Goal: Information Seeking & Learning: Understand process/instructions

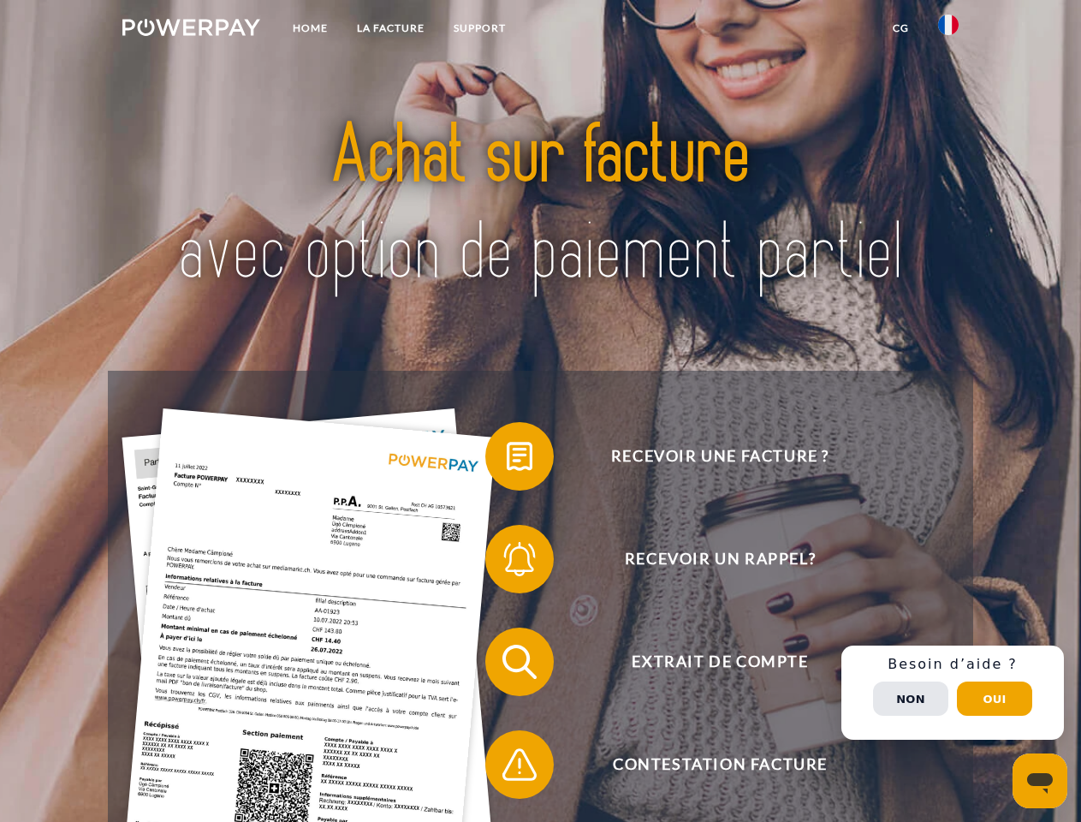
click at [191, 30] on img at bounding box center [191, 27] width 138 height 17
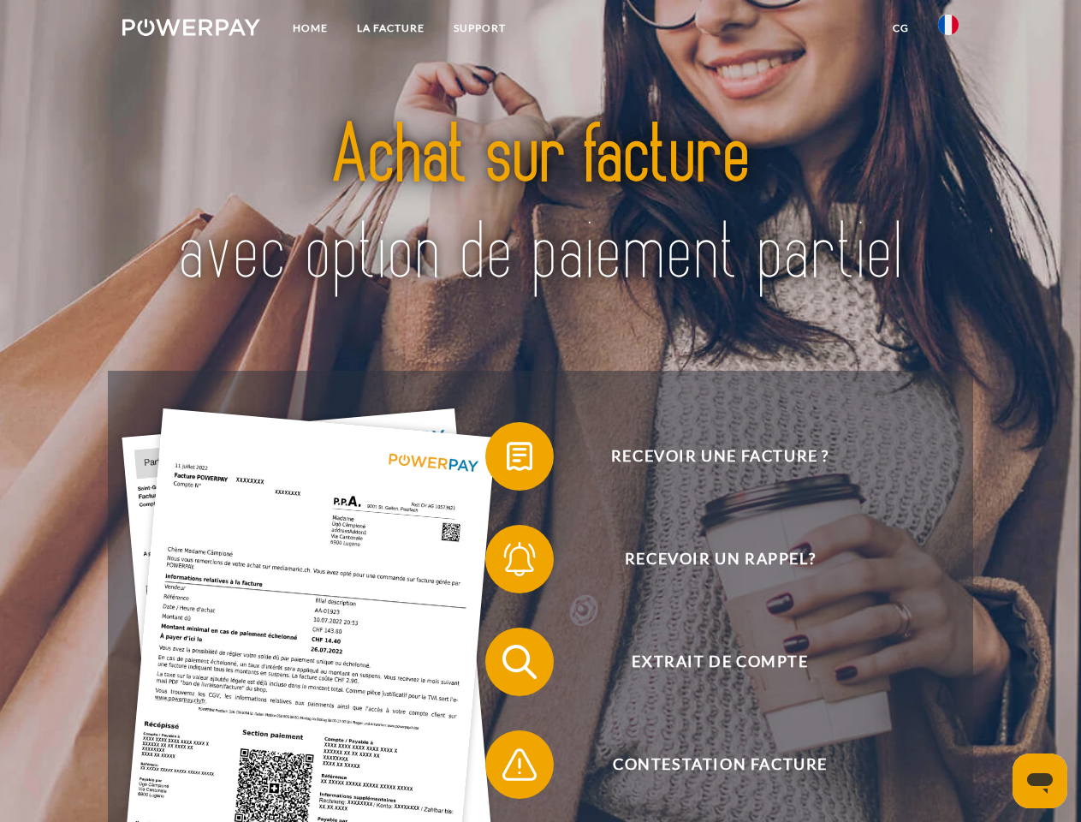
click at [949, 30] on img at bounding box center [948, 25] width 21 height 21
click at [901, 28] on link "CG" at bounding box center [900, 28] width 45 height 31
click at [507, 460] on span at bounding box center [494, 457] width 86 height 86
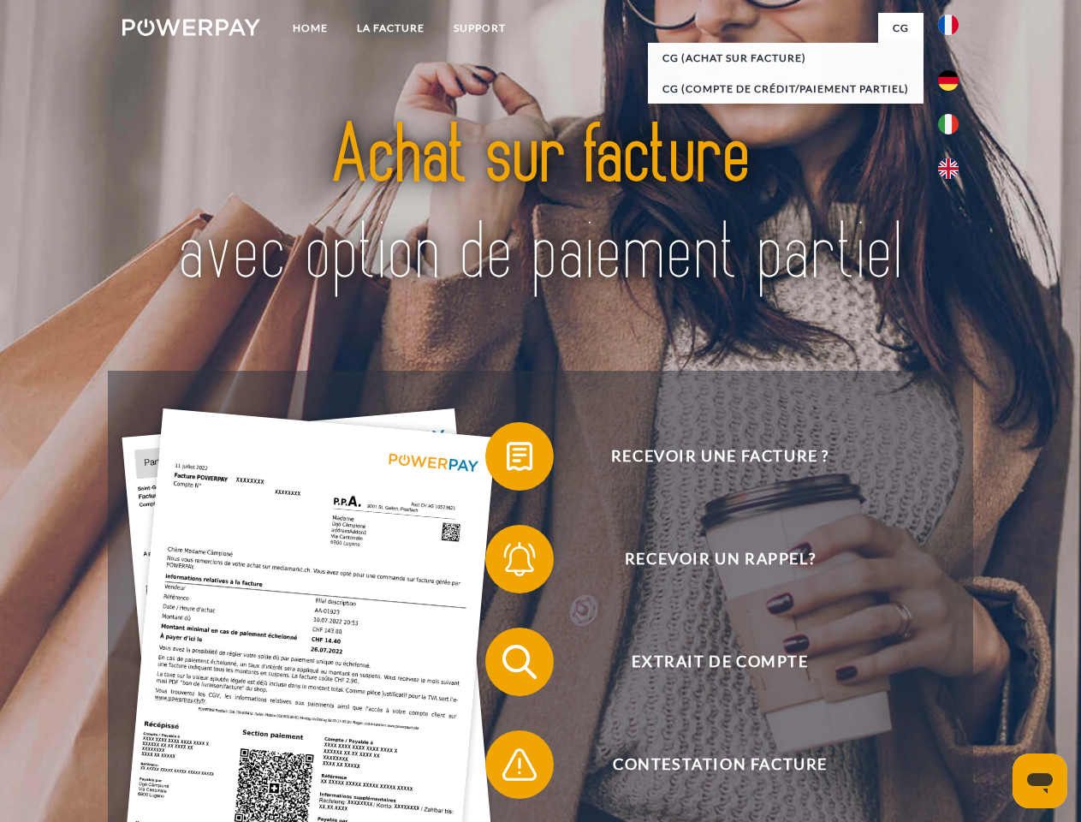
click at [507, 563] on span at bounding box center [494, 559] width 86 height 86
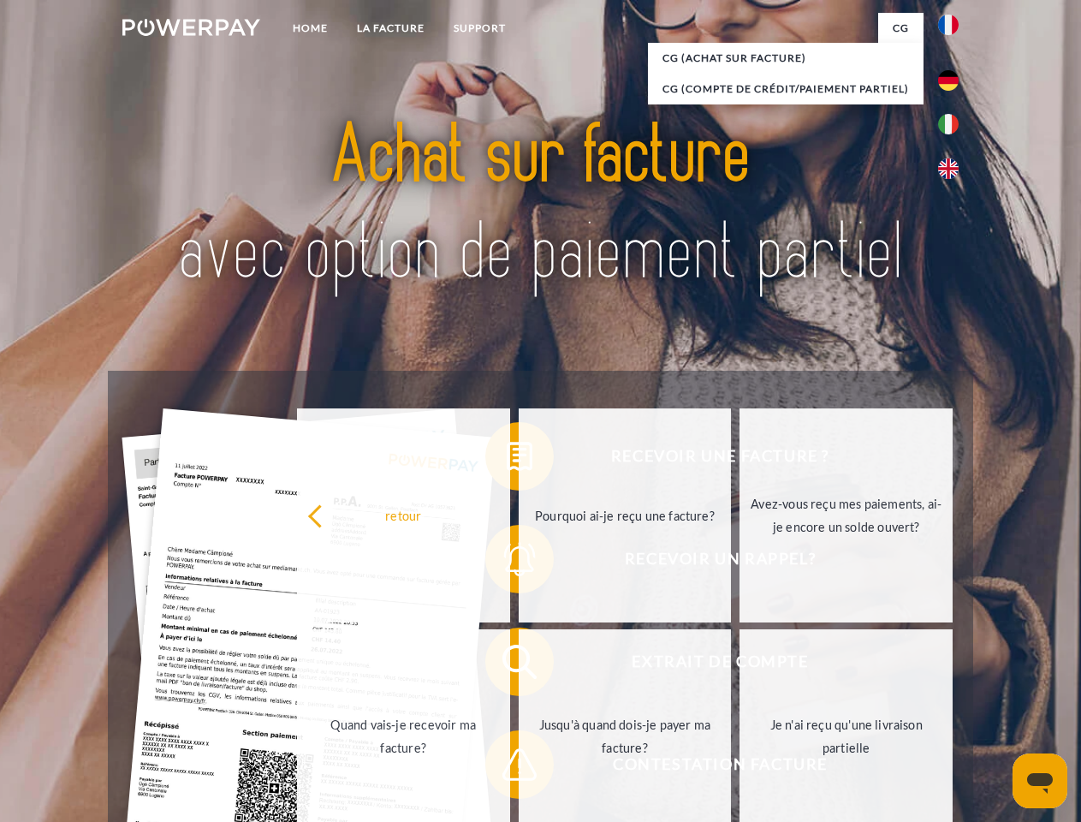
click at [519, 665] on link "Jusqu'à quand dois-je payer ma facture?" at bounding box center [625, 736] width 213 height 214
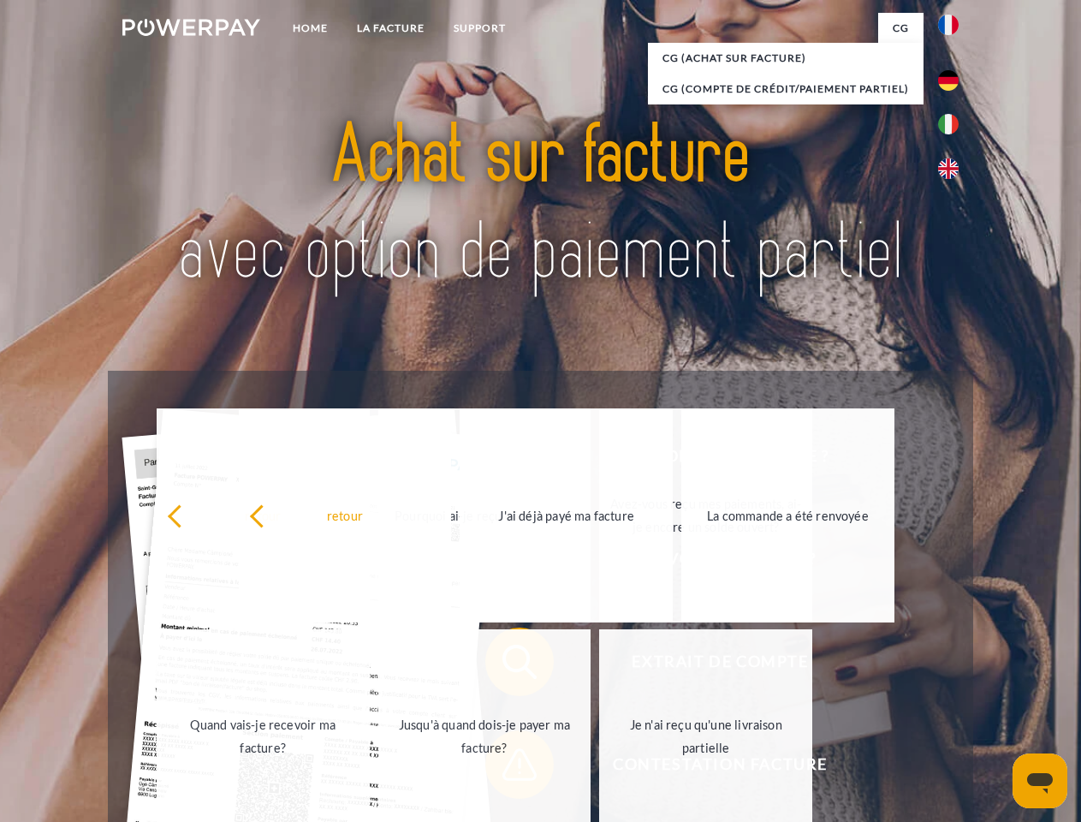
click at [599, 768] on link "Je n'ai reçu qu'une livraison partielle" at bounding box center [705, 736] width 213 height 214
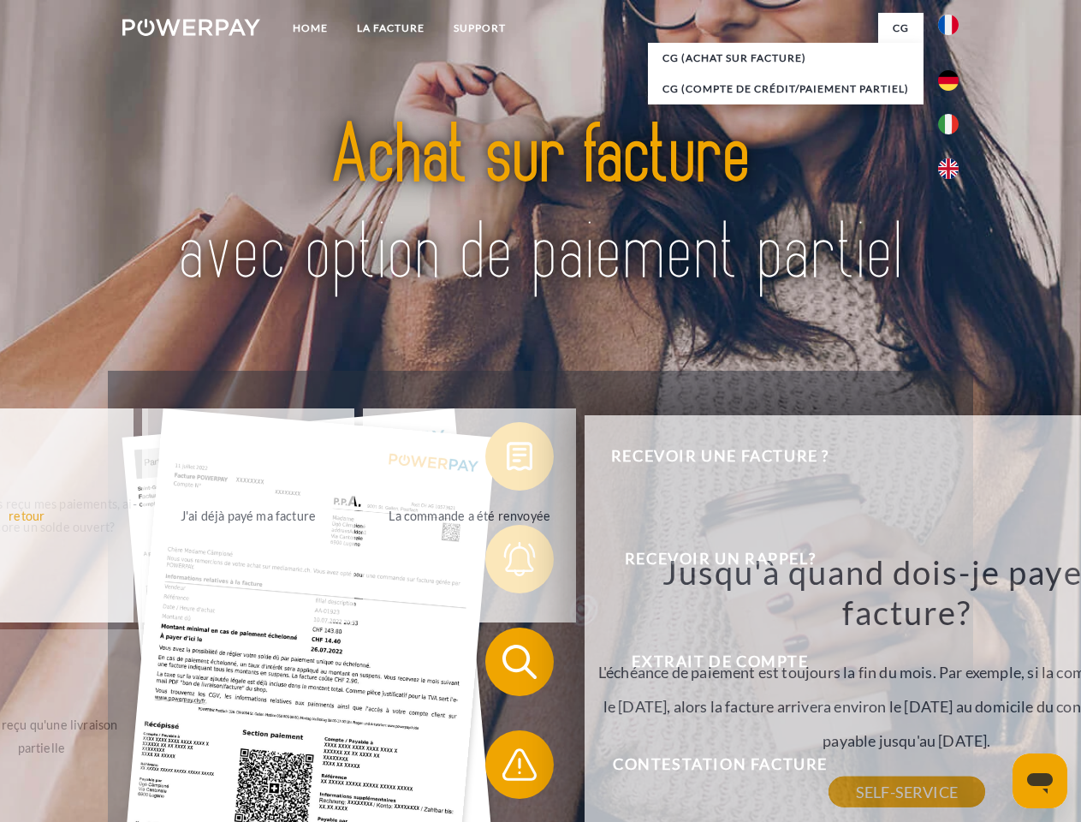
click at [953, 693] on div "Recevoir une facture ? Recevoir un rappel? Extrait de compte retour" at bounding box center [540, 713] width 865 height 685
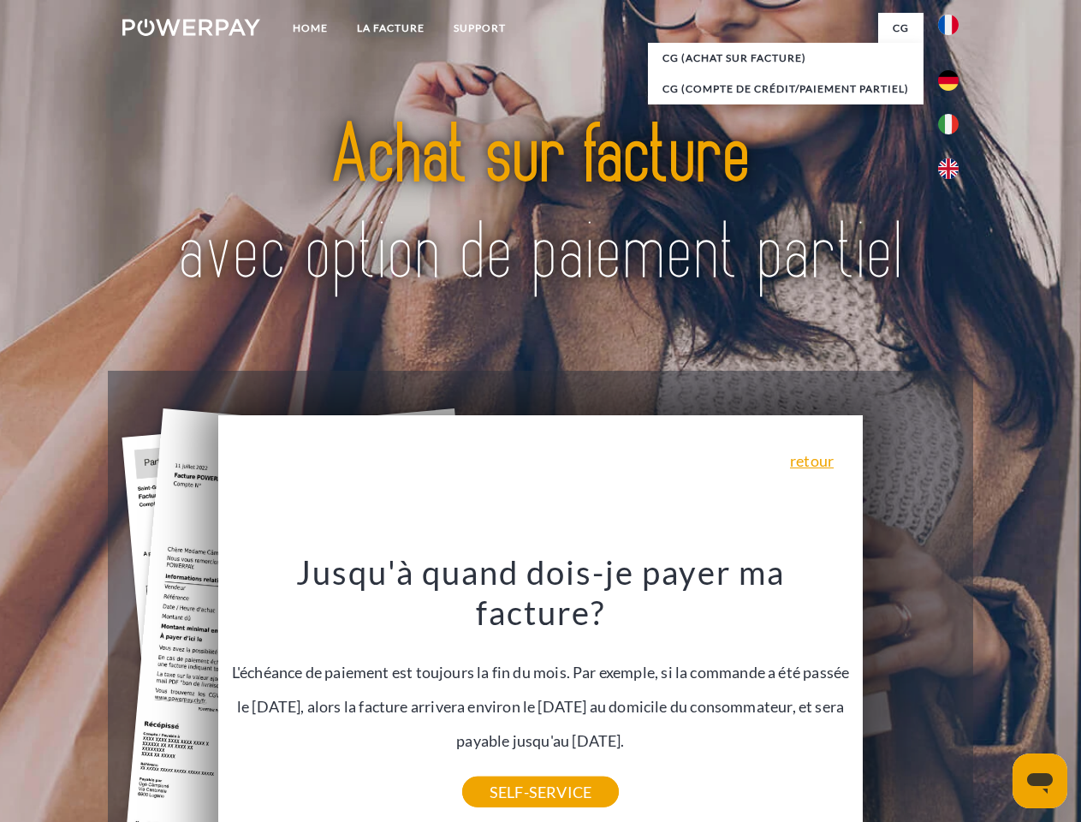
click at [911, 696] on span "Extrait de compte" at bounding box center [720, 662] width 420 height 68
click at [995, 699] on header "Home LA FACTURE Support" at bounding box center [540, 591] width 1081 height 1182
